Goal: Find contact information: Find contact information

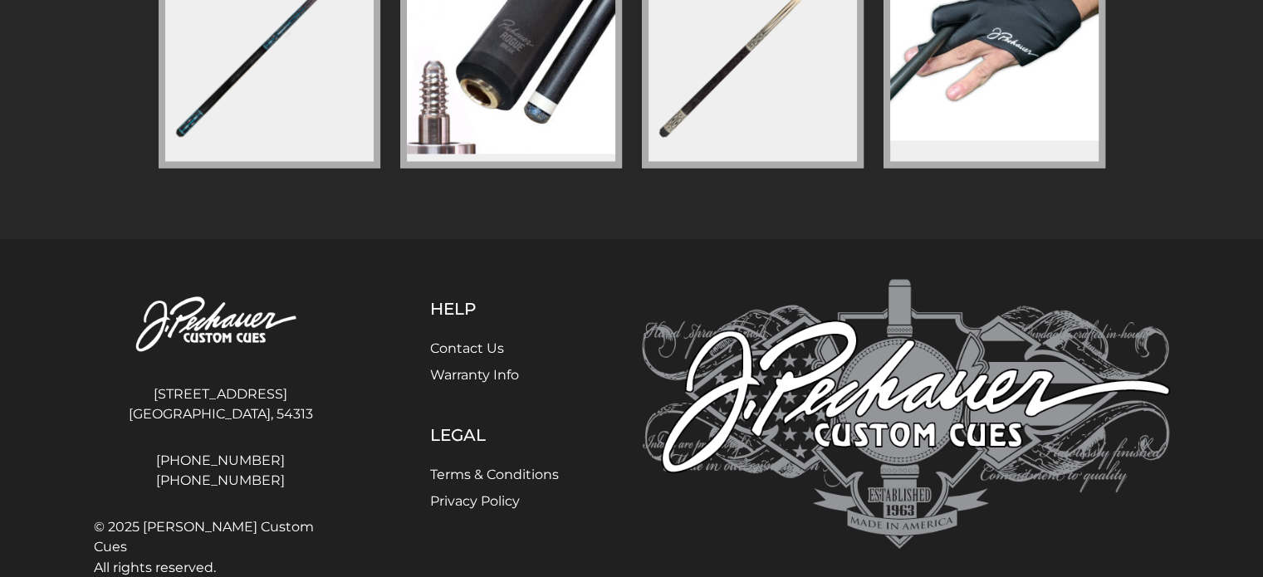
scroll to position [2628, 0]
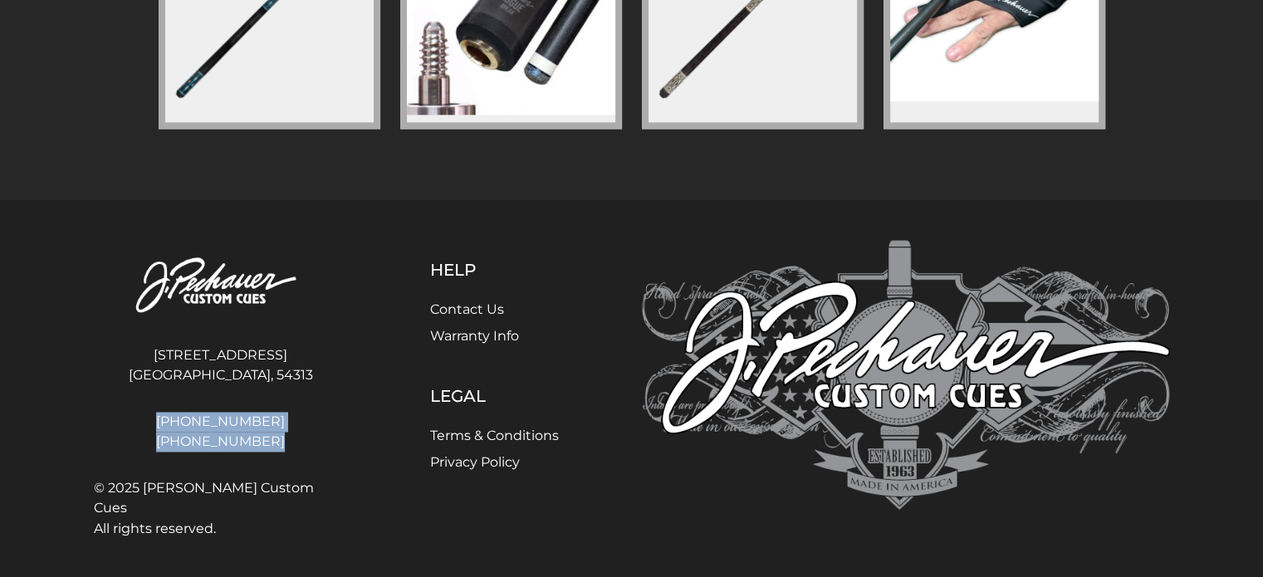
drag, startPoint x: 262, startPoint y: 462, endPoint x: 164, endPoint y: 414, distance: 109.1
click at [164, 414] on div "[STREET_ADDRESS] [GEOGRAPHIC_DATA], [GEOGRAPHIC_DATA], 54313 [PHONE_NUMBER] [PH…" at bounding box center [221, 392] width 274 height 305
copy div "[PHONE_NUMBER] [PHONE_NUMBER]"
click at [468, 309] on link "Contact Us" at bounding box center [467, 309] width 74 height 16
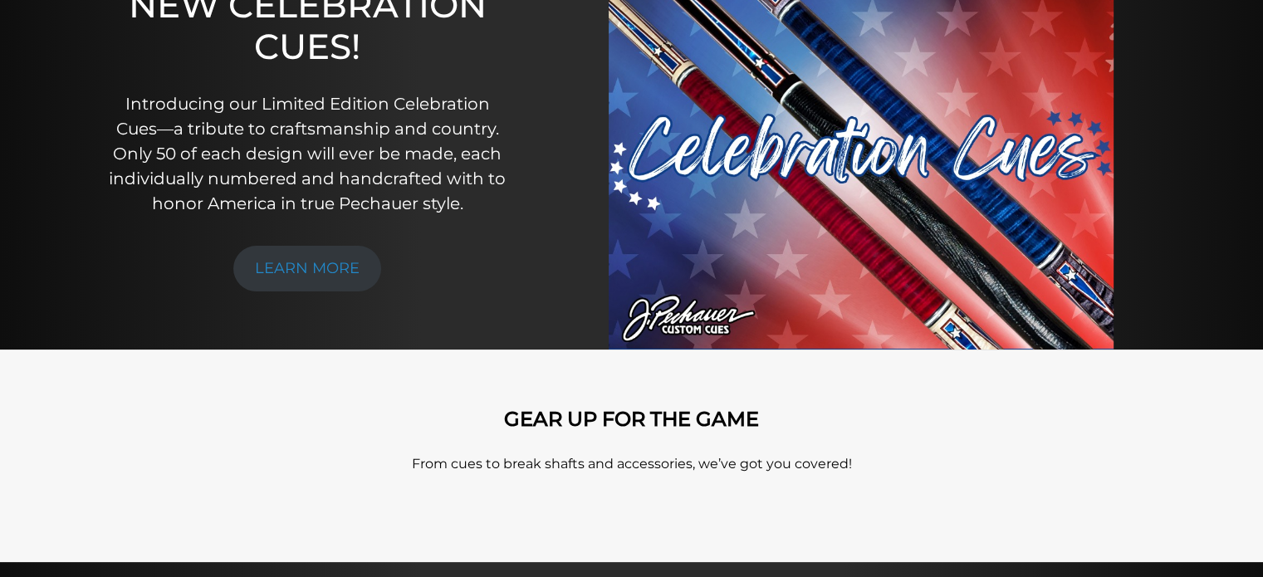
scroll to position [0, 0]
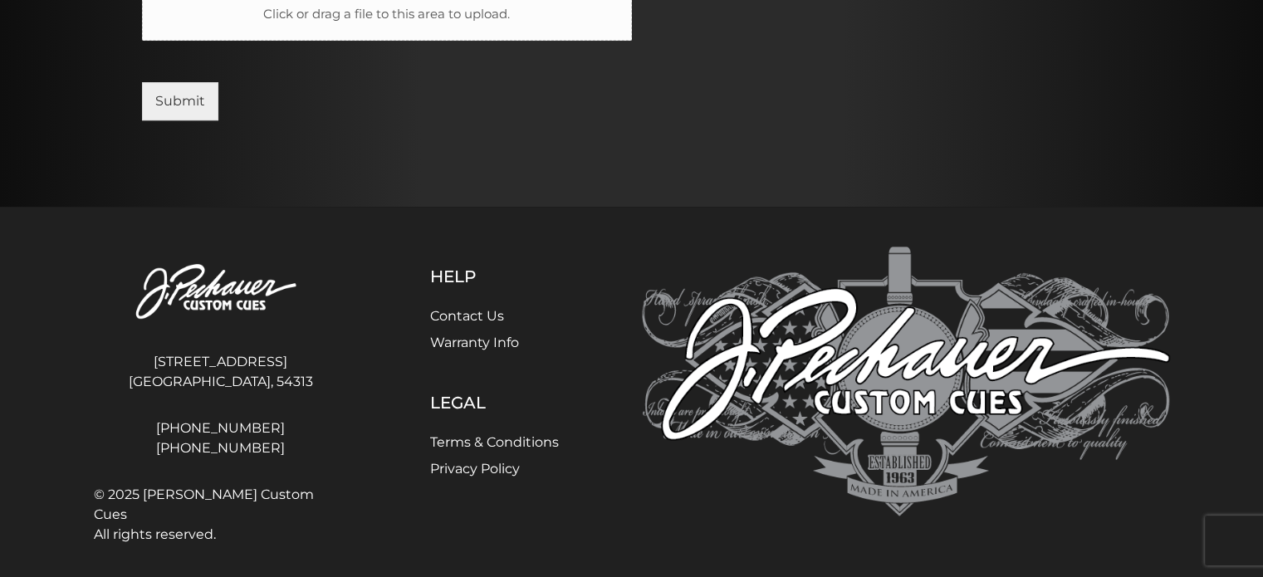
scroll to position [900, 0]
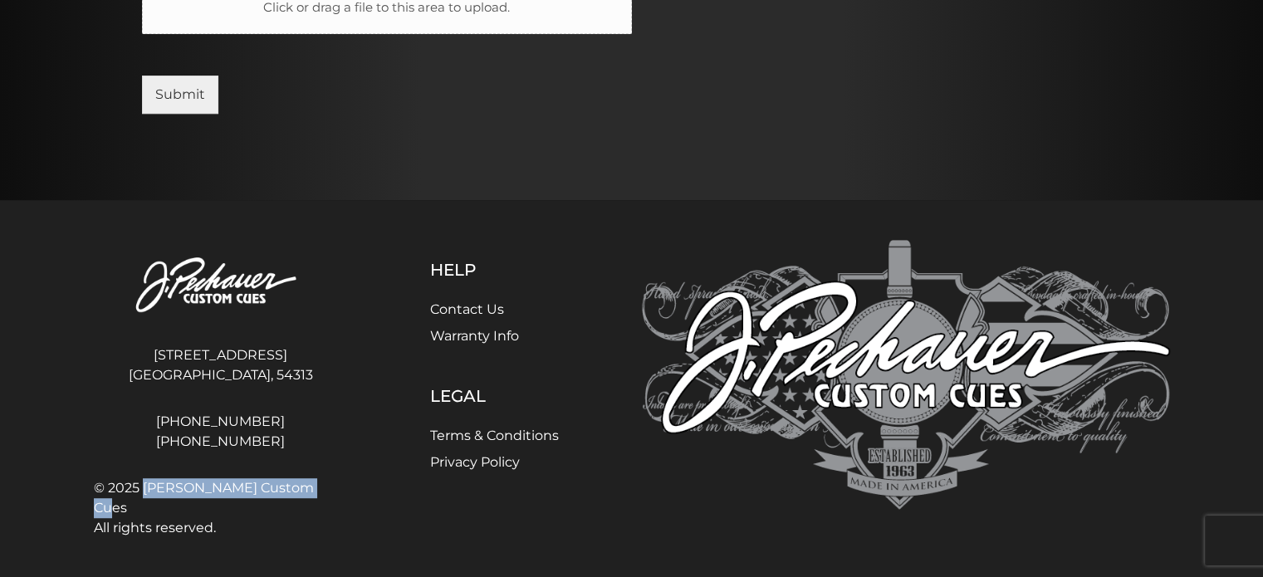
drag, startPoint x: 160, startPoint y: 482, endPoint x: 327, endPoint y: 480, distance: 166.9
click at [327, 480] on span "© 2025 J. Pechauer Custom Cues All rights reserved." at bounding box center [221, 508] width 254 height 60
click at [559, 398] on div "Help Contact Us Warranty Info Legal Terms & Conditions Privacy Policy" at bounding box center [495, 392] width 274 height 305
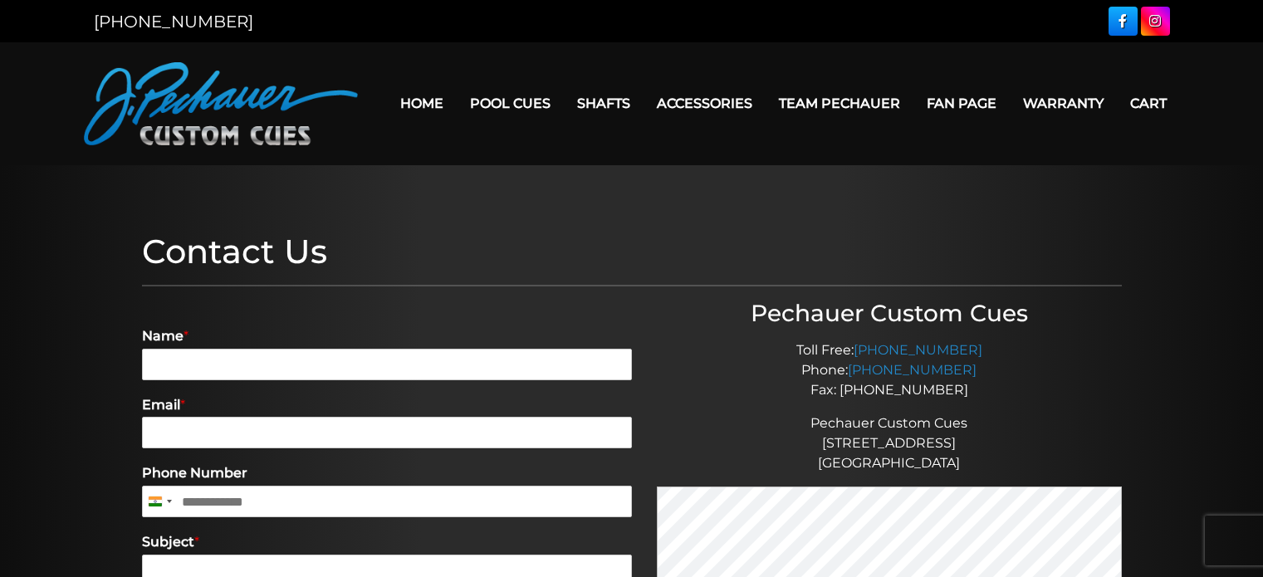
scroll to position [900, 0]
